Goal: Find specific page/section: Find specific page/section

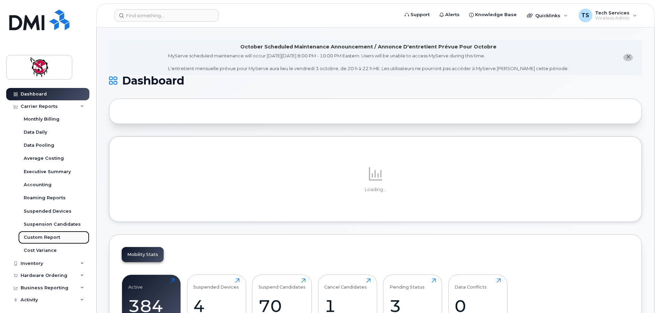
click at [42, 239] on div "Custom Report" at bounding box center [42, 237] width 36 height 6
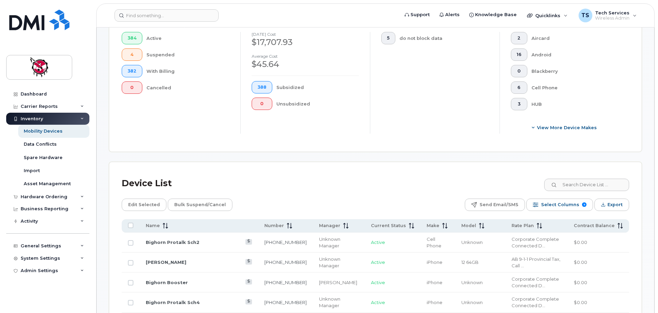
scroll to position [206, 0]
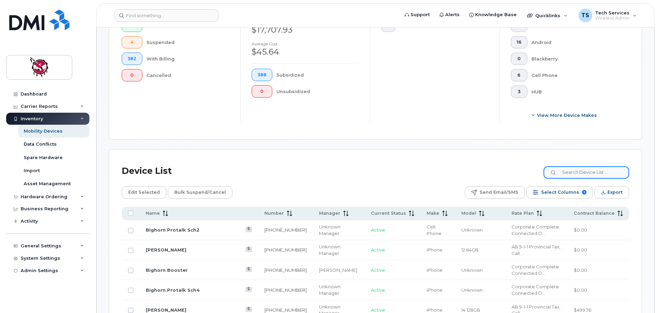
click at [587, 166] on input at bounding box center [587, 172] width 86 height 12
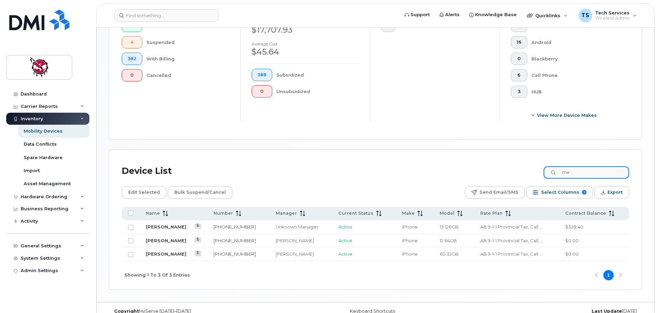
type input "m"
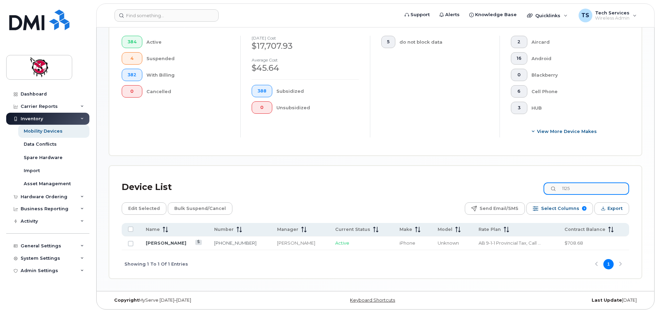
scroll to position [184, 0]
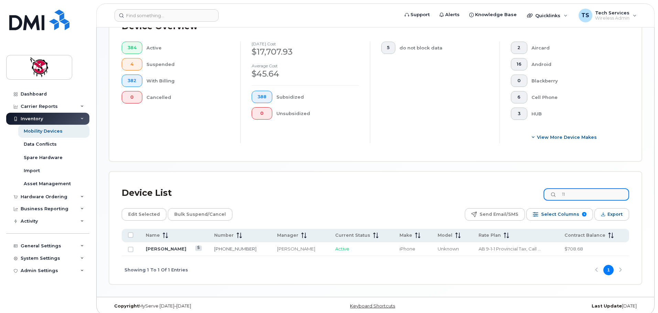
type input "1"
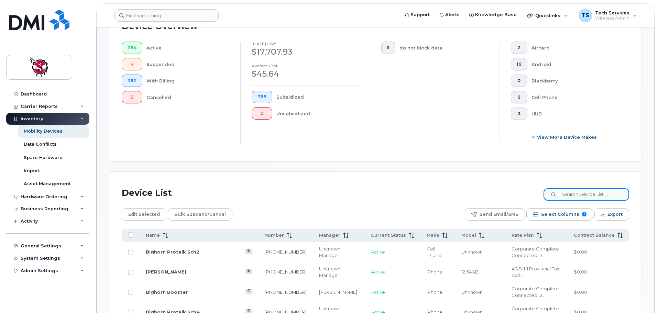
scroll to position [206, 0]
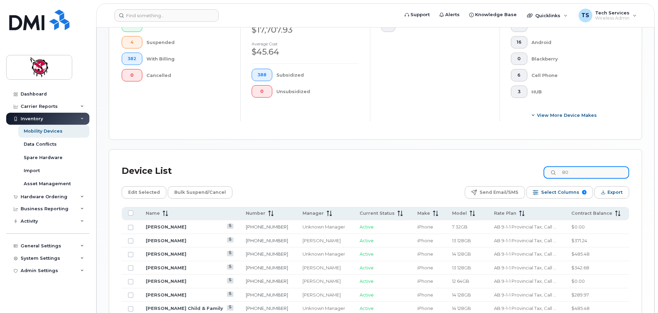
type input "8"
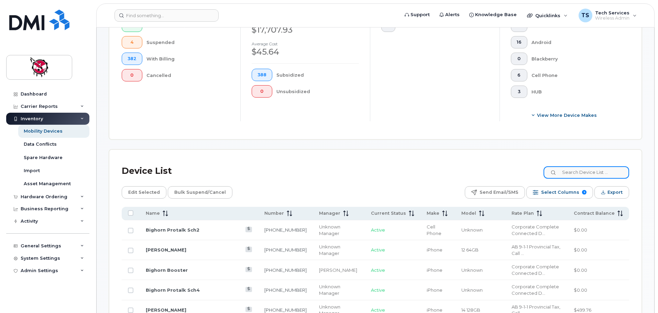
click at [587, 166] on input at bounding box center [587, 172] width 86 height 12
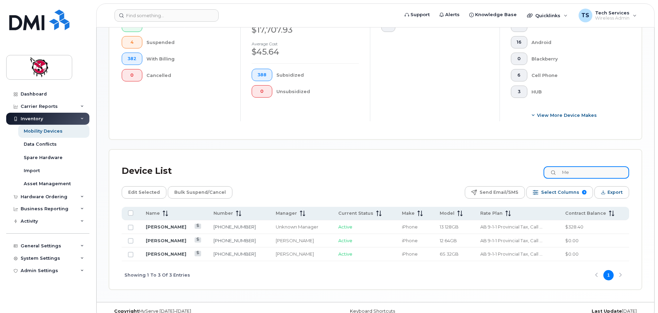
type input "M"
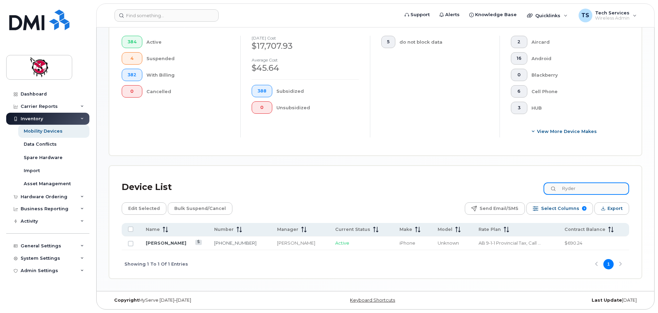
scroll to position [184, 0]
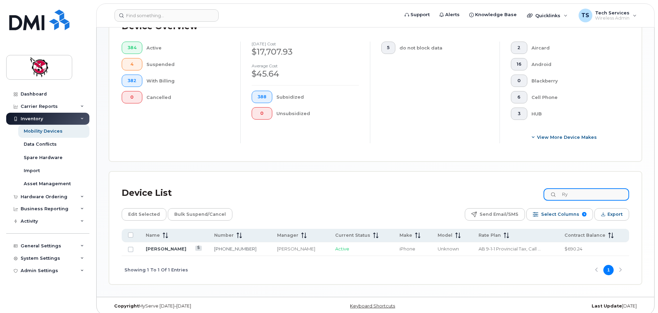
type input "R"
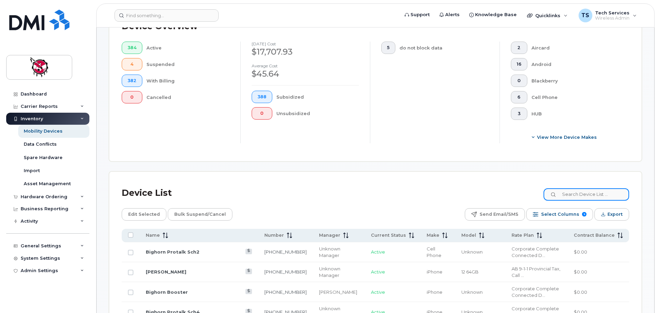
scroll to position [206, 0]
